Goal: Use online tool/utility

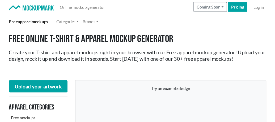
scroll to position [74, 0]
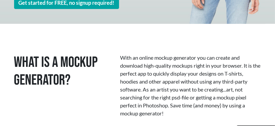
scroll to position [130, 0]
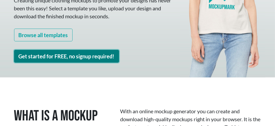
click at [100, 59] on link "Get started for FREE, no signup required!" at bounding box center [66, 56] width 105 height 13
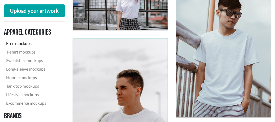
scroll to position [936, 0]
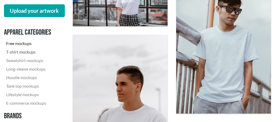
click at [32, 50] on link "T-shirt mockups" at bounding box center [32, 52] width 57 height 8
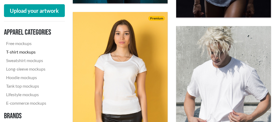
scroll to position [297, 0]
